Goal: Navigation & Orientation: Find specific page/section

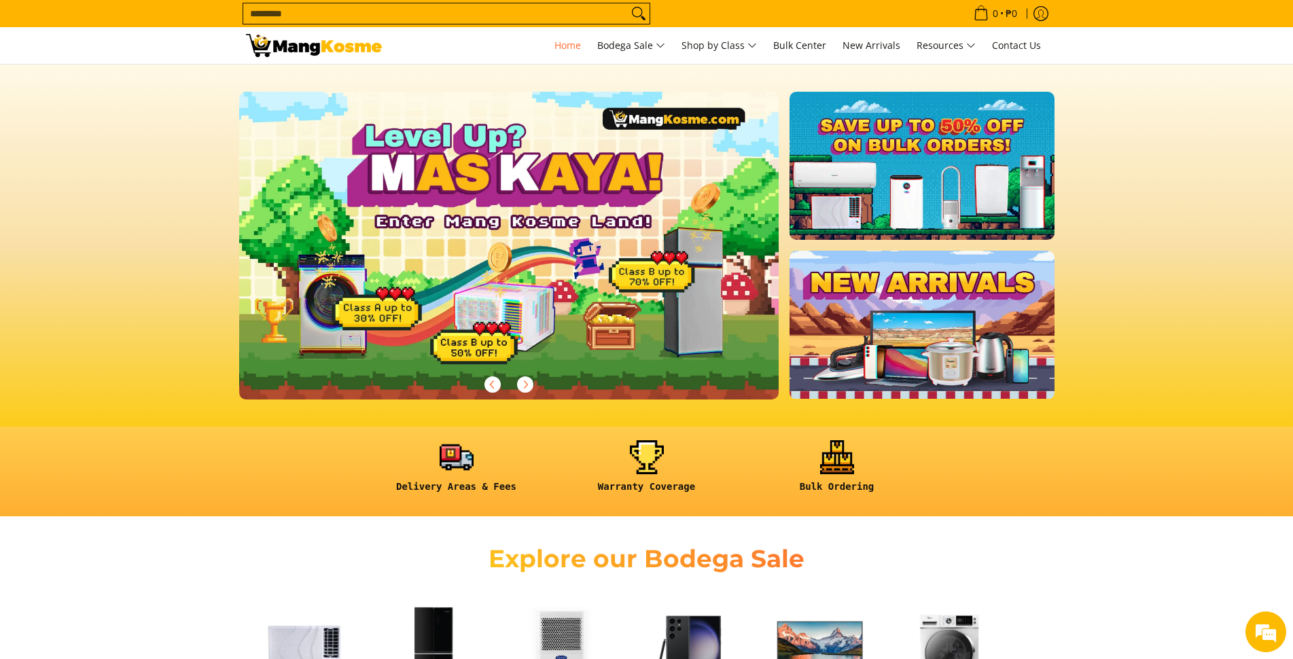
scroll to position [408, 0]
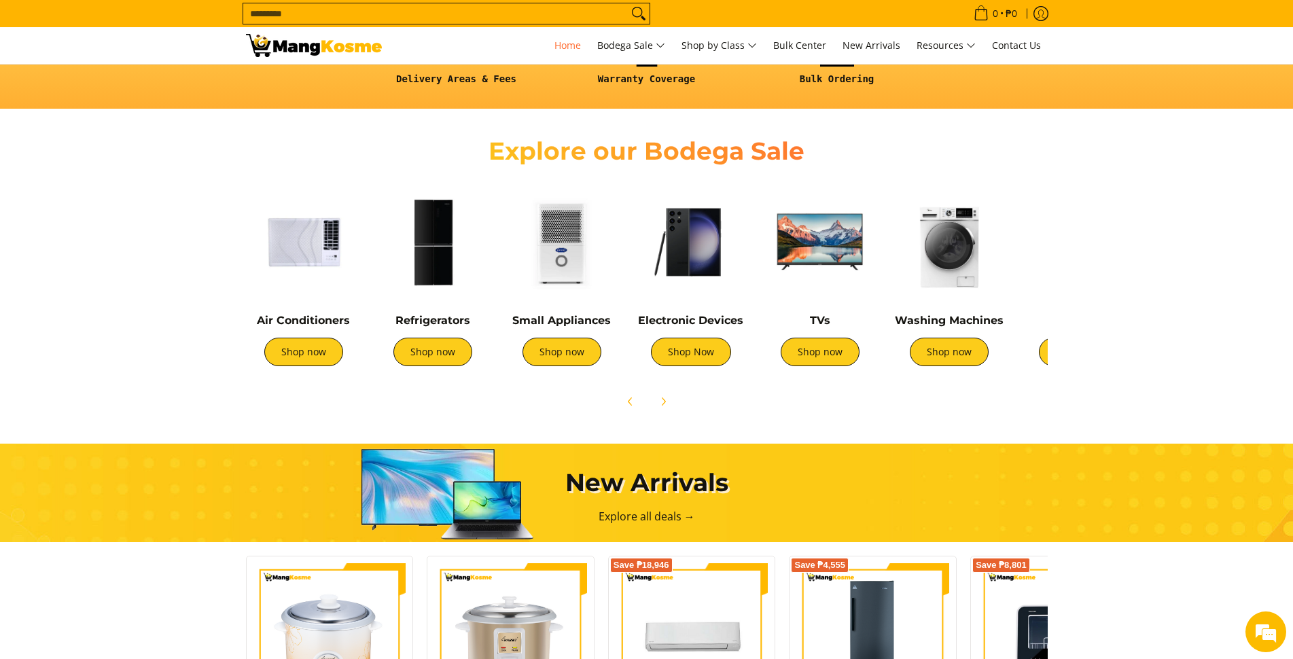
click at [431, 278] on img at bounding box center [433, 242] width 116 height 116
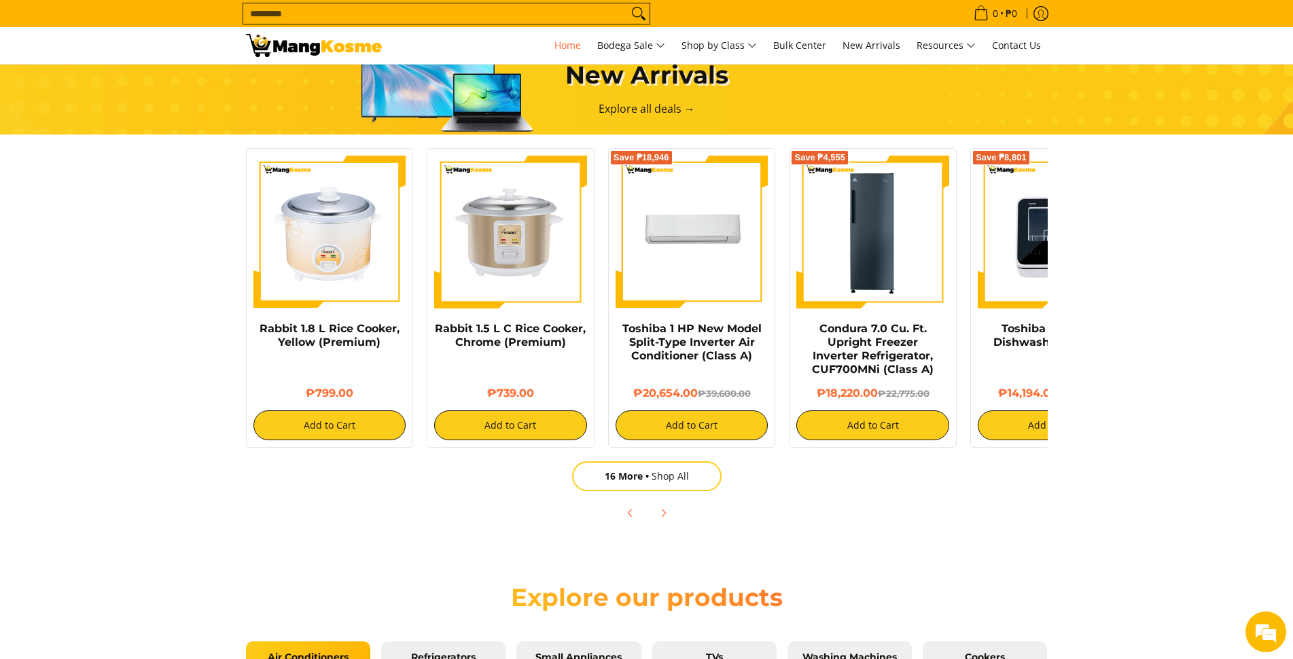
scroll to position [0, 540]
click at [1021, 256] on img at bounding box center [1054, 232] width 153 height 153
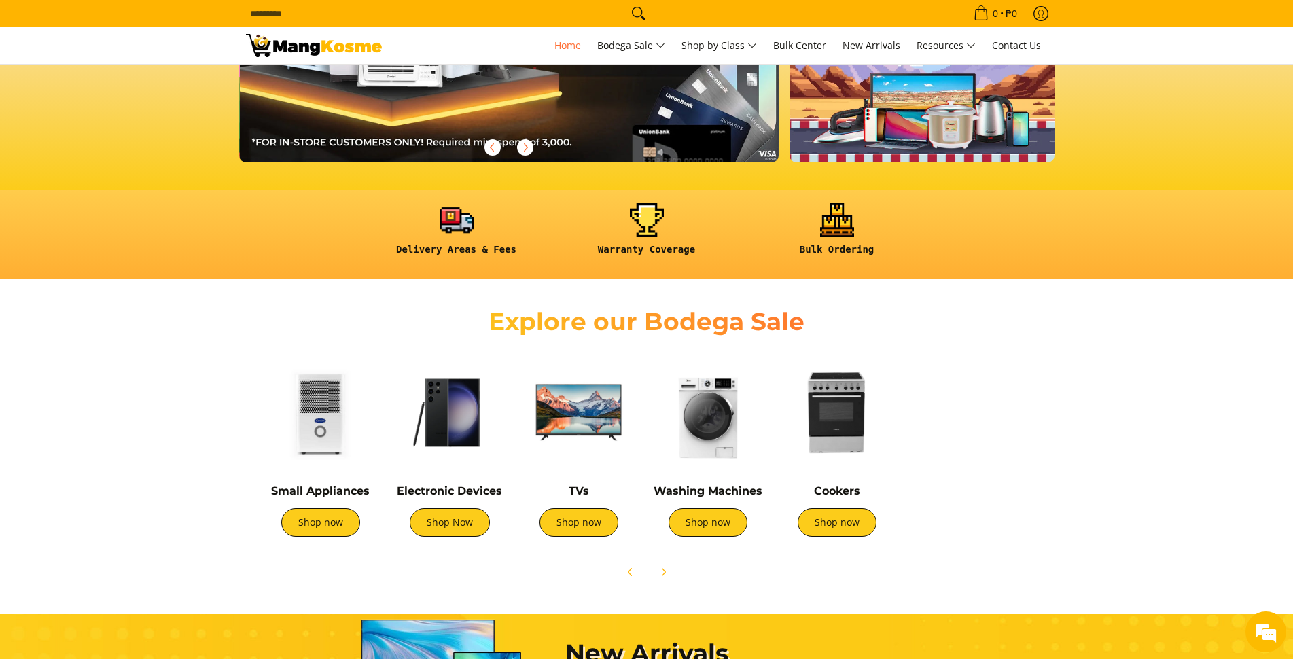
scroll to position [0, 272]
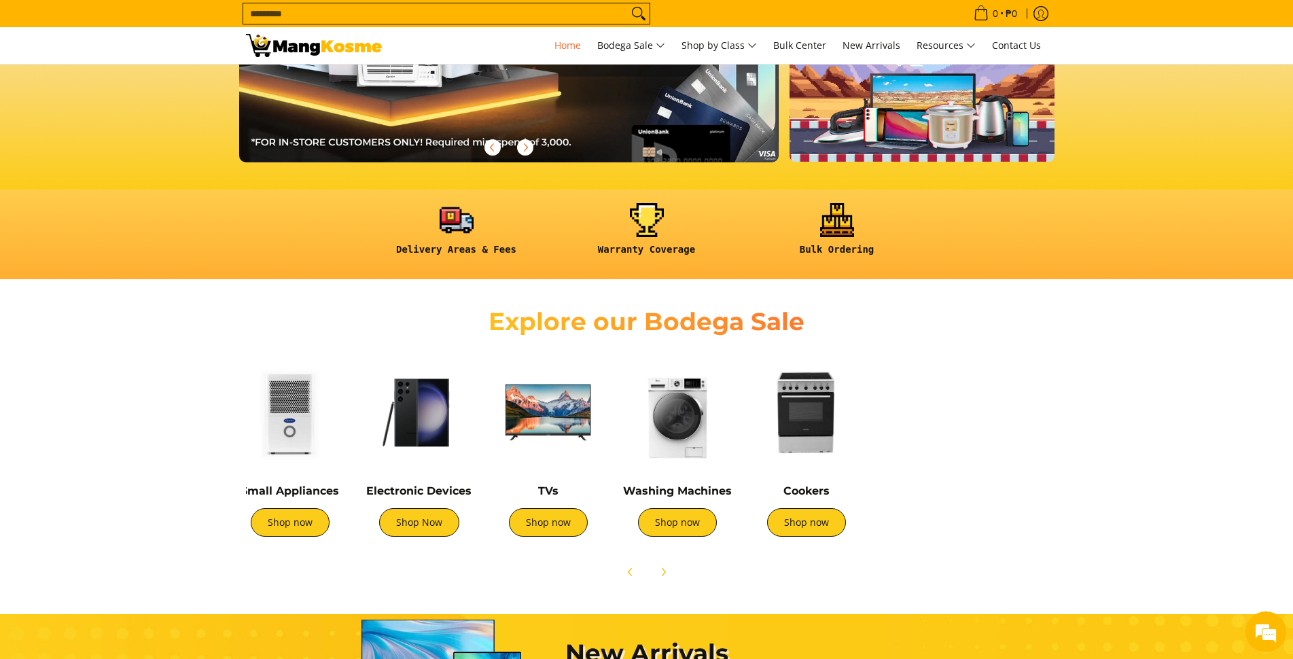
drag, startPoint x: 986, startPoint y: 412, endPoint x: 1085, endPoint y: 390, distance: 101.0
click at [1085, 390] on section "Explore our Bodega Sale Air Conditioners Shop now Refrigerators Shop now" at bounding box center [646, 439] width 1293 height 307
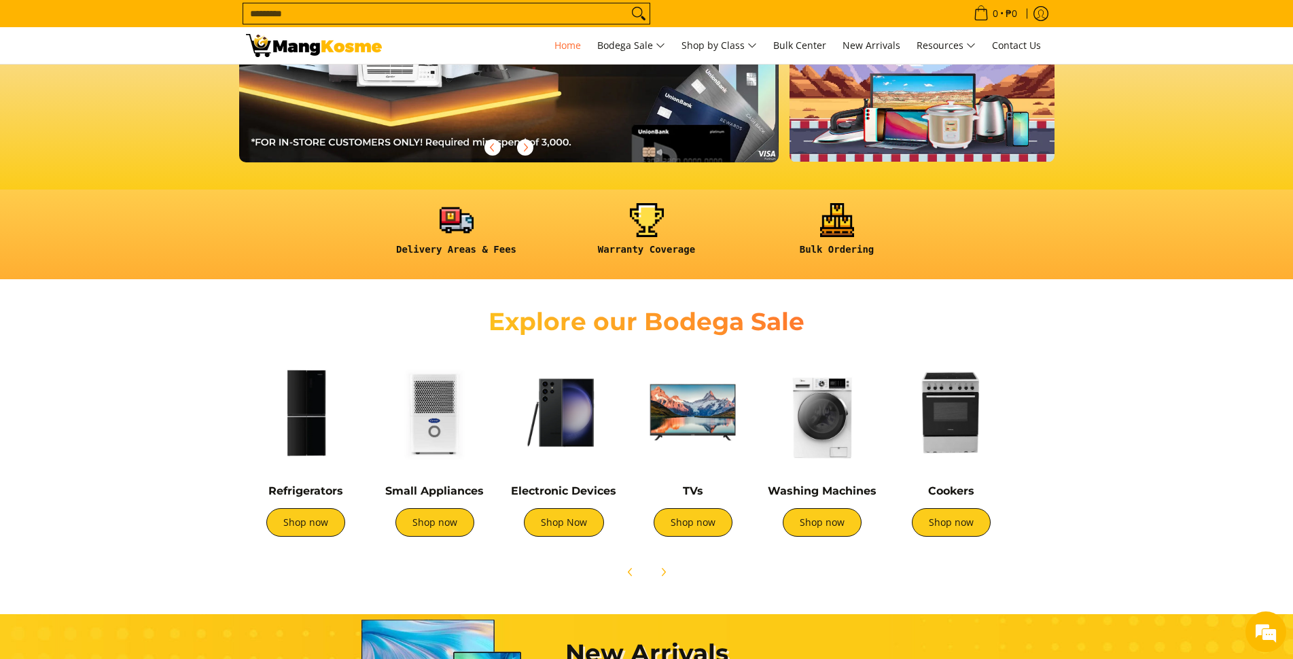
scroll to position [0, 0]
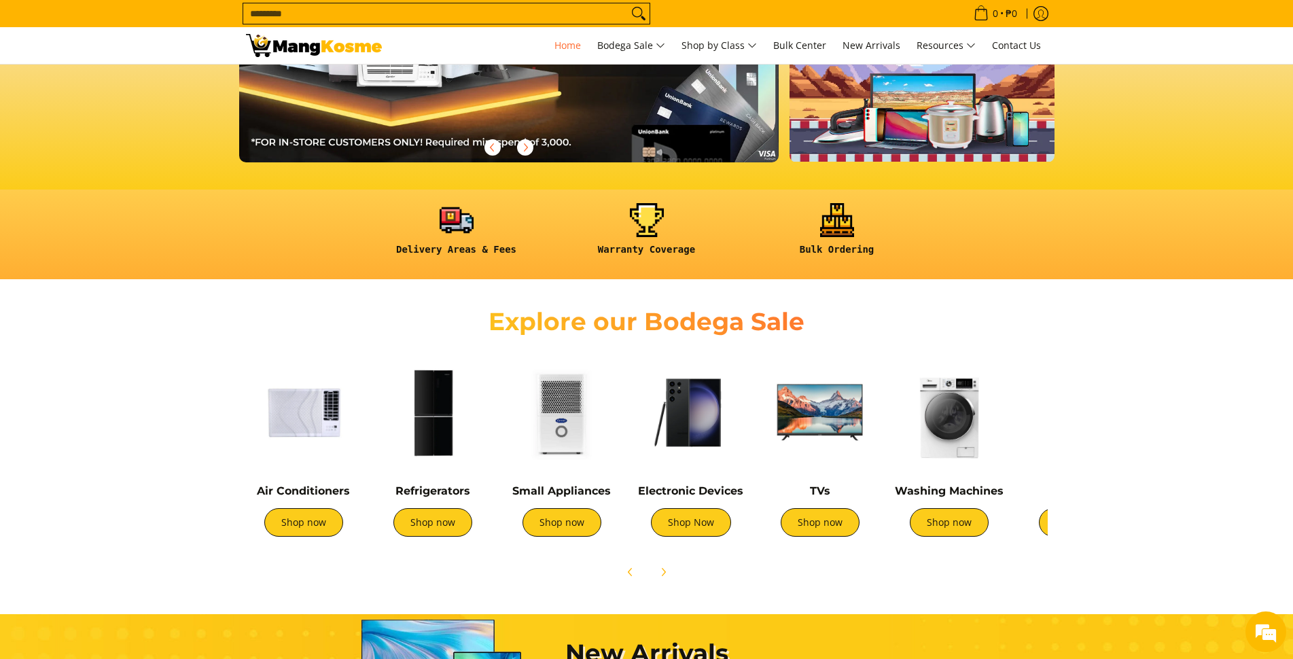
drag, startPoint x: 439, startPoint y: 420, endPoint x: 931, endPoint y: 463, distance: 493.9
click at [931, 463] on div "Air Conditioners Shop now Refrigerators Shop now Shop now" at bounding box center [873, 449] width 1269 height 202
click at [815, 435] on img at bounding box center [820, 413] width 116 height 116
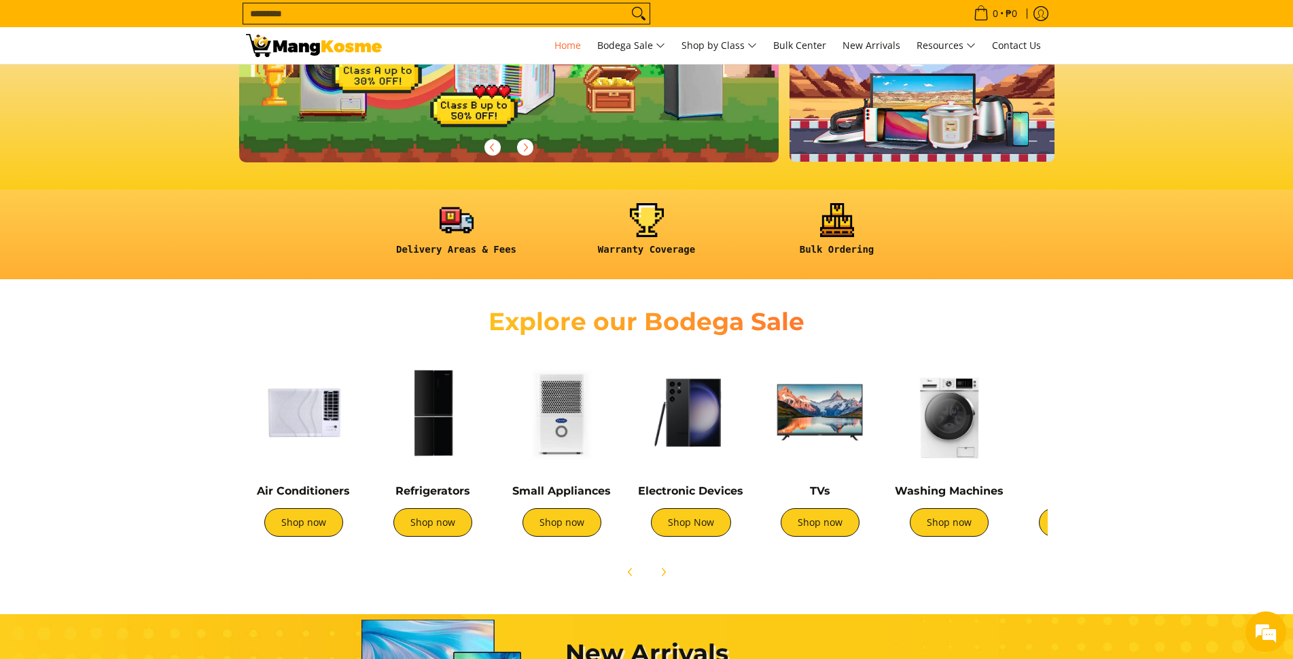
click at [560, 429] on img at bounding box center [562, 413] width 116 height 116
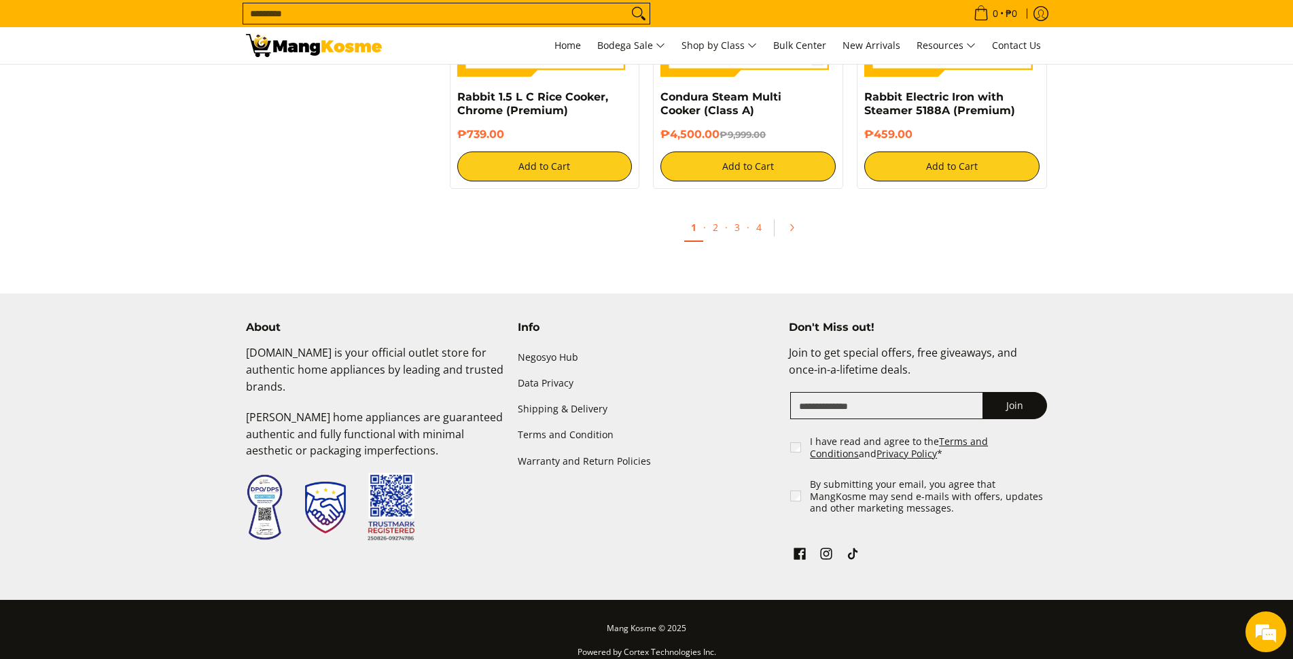
scroll to position [2634, 0]
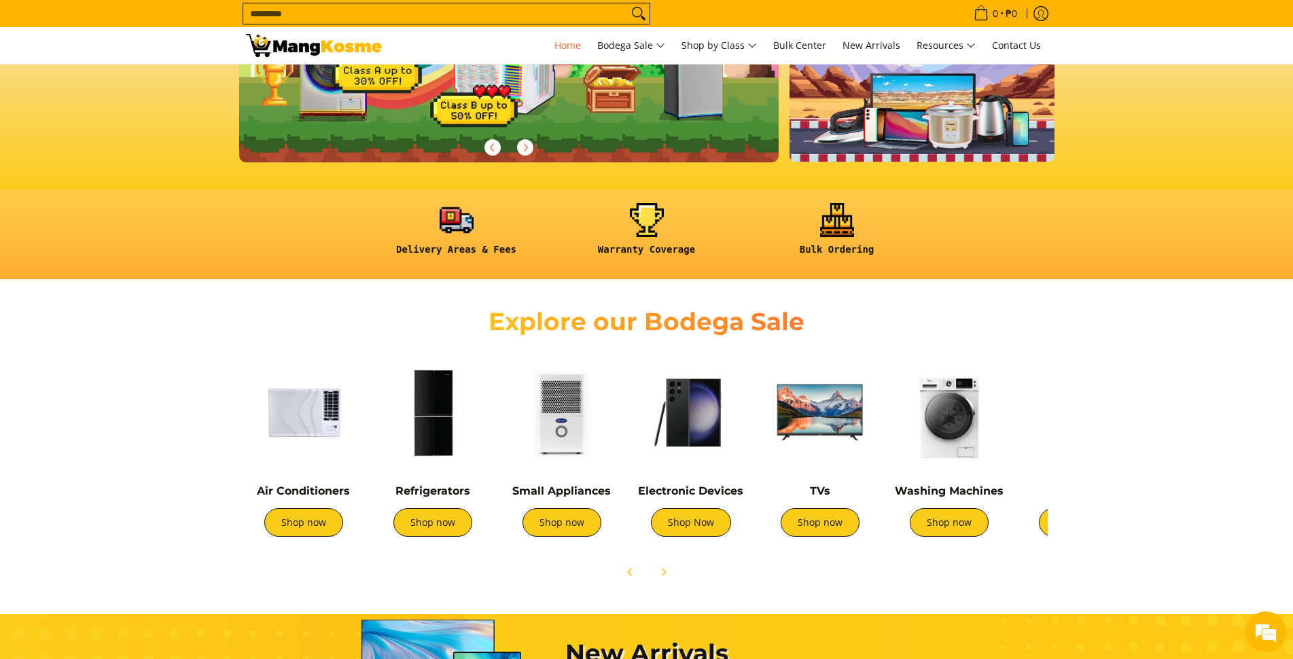
click at [306, 411] on img at bounding box center [304, 413] width 116 height 116
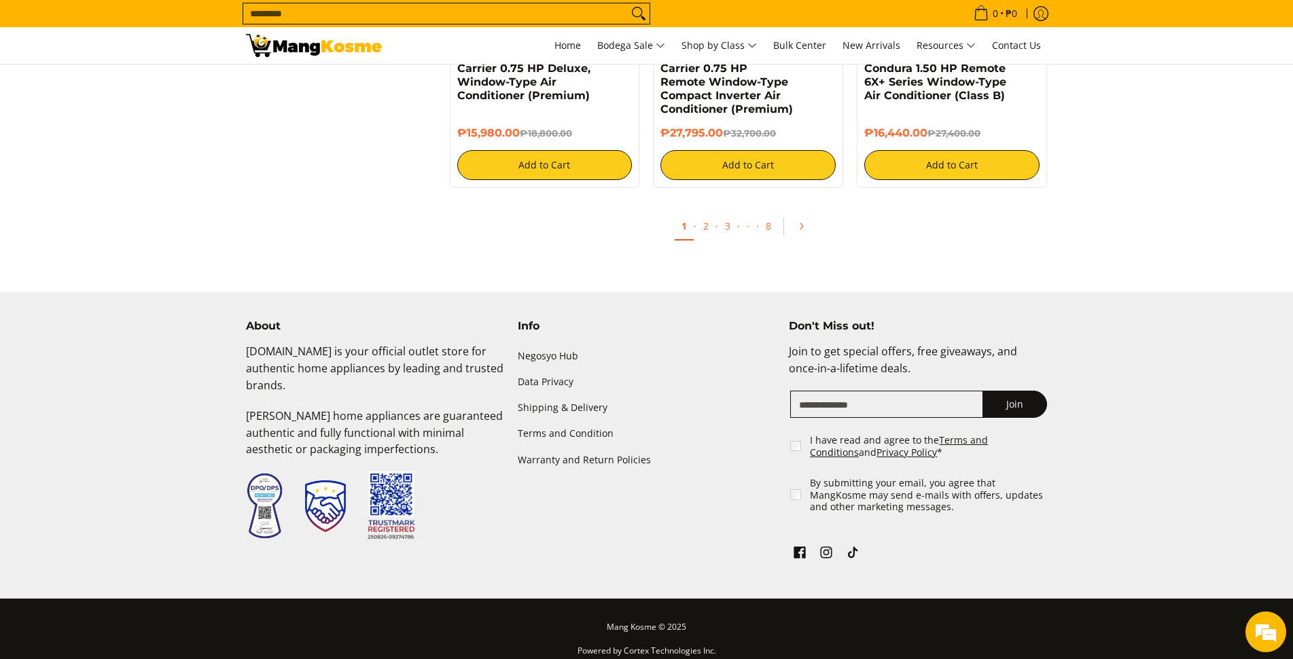
scroll to position [2718, 0]
